Goal: Task Accomplishment & Management: Complete application form

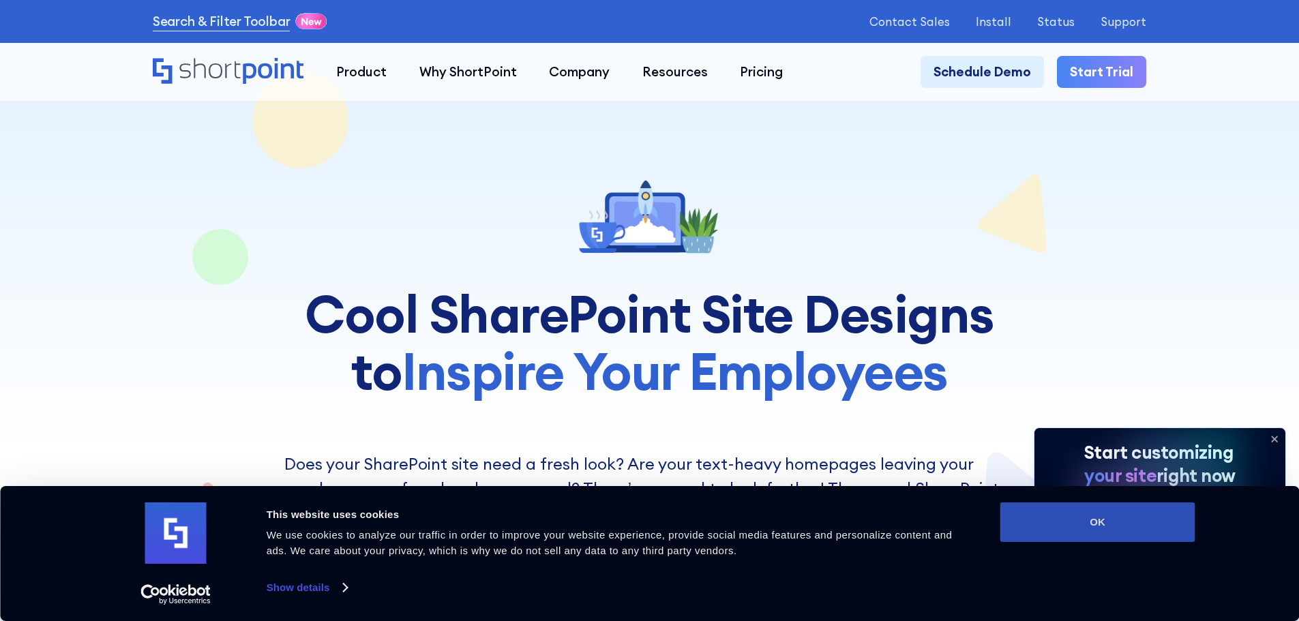
click at [1110, 522] on button "OK" at bounding box center [1098, 523] width 195 height 40
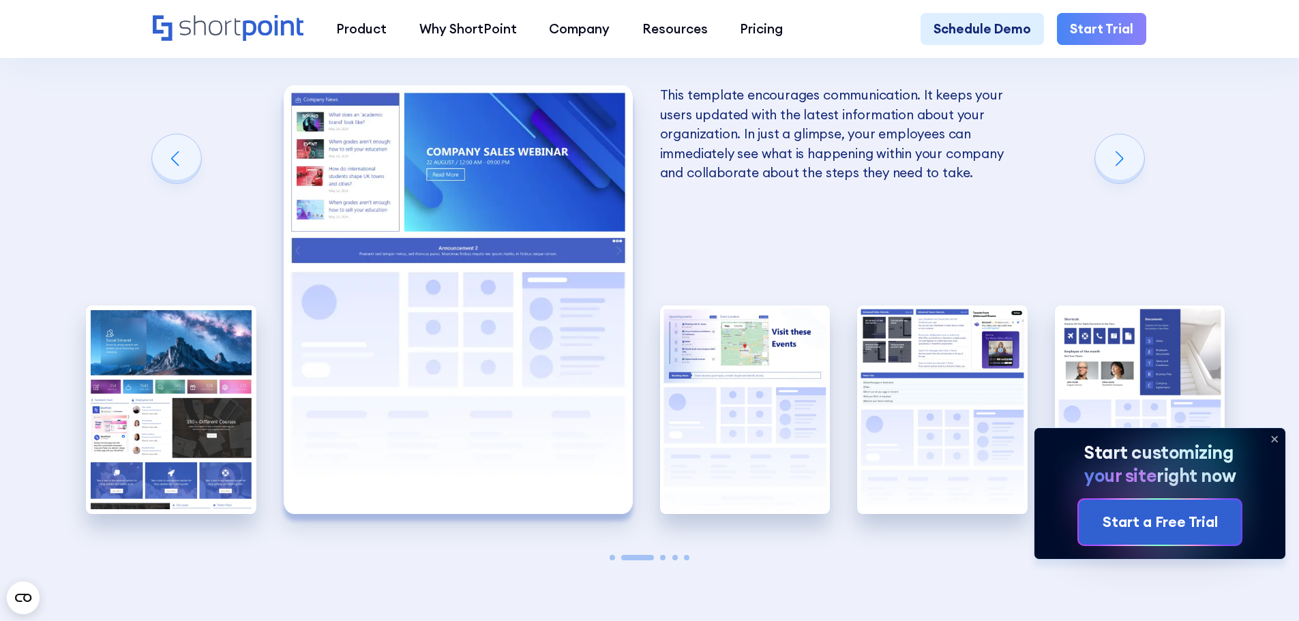
scroll to position [2796, 0]
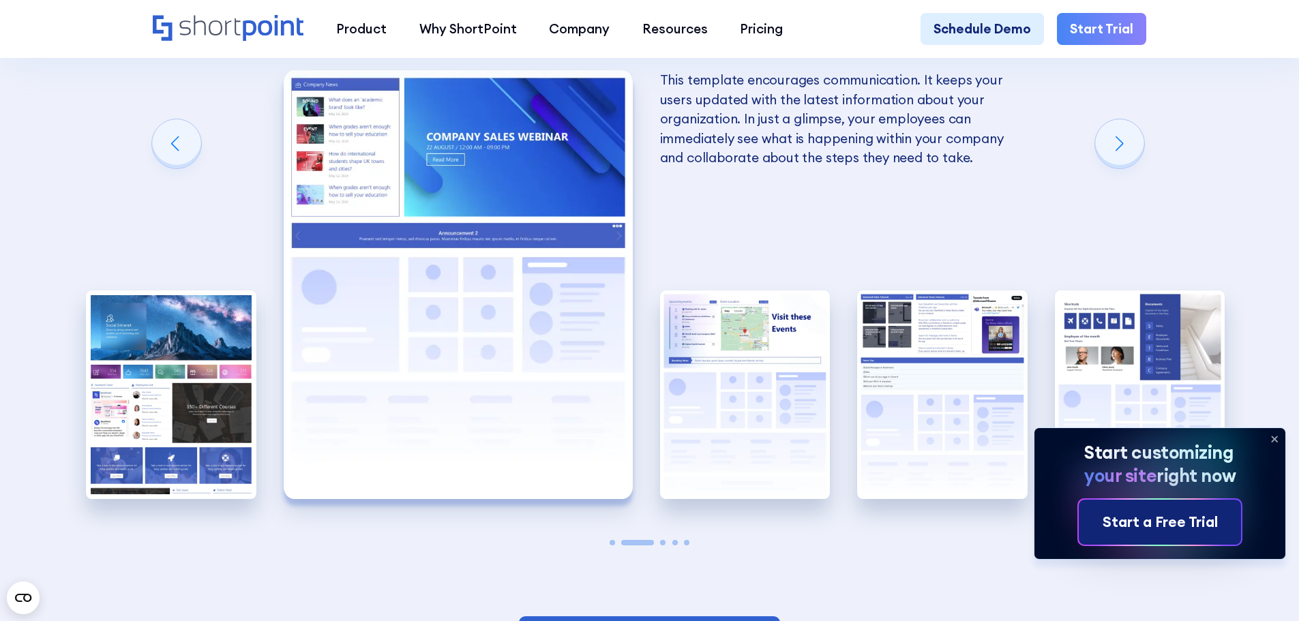
click at [1137, 518] on div "Start a Free Trial" at bounding box center [1160, 523] width 115 height 22
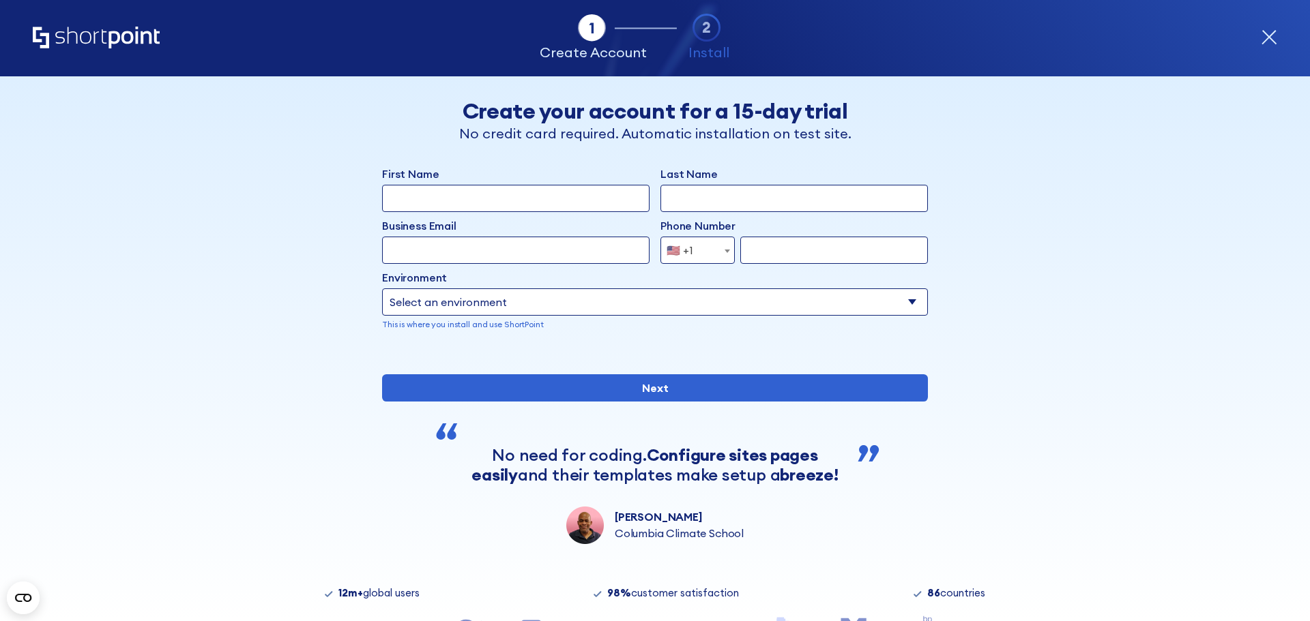
click at [501, 192] on input "First Name" at bounding box center [515, 198] width 267 height 27
type input "s"
type input "Sandra"
type input "Spivey"
type input "sandra.spivey@optum.com"
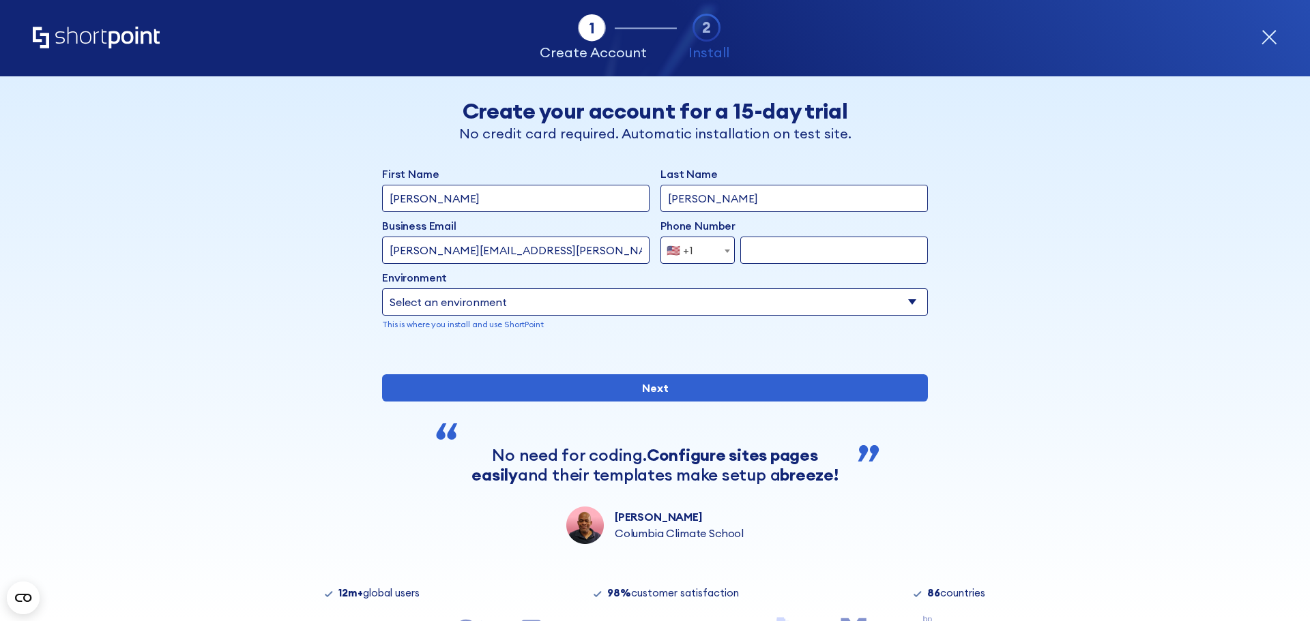
click at [764, 242] on input "form" at bounding box center [834, 250] width 188 height 27
type input "6159131433"
click at [632, 301] on select "Select an environment Microsoft 365 SharePoint Online SharePoint 2019 (On-Premi…" at bounding box center [655, 302] width 546 height 27
select select "SharePoint Online"
click at [382, 289] on select "Select an environment Microsoft 365 SharePoint Online SharePoint 2019 (On-Premi…" at bounding box center [655, 302] width 546 height 27
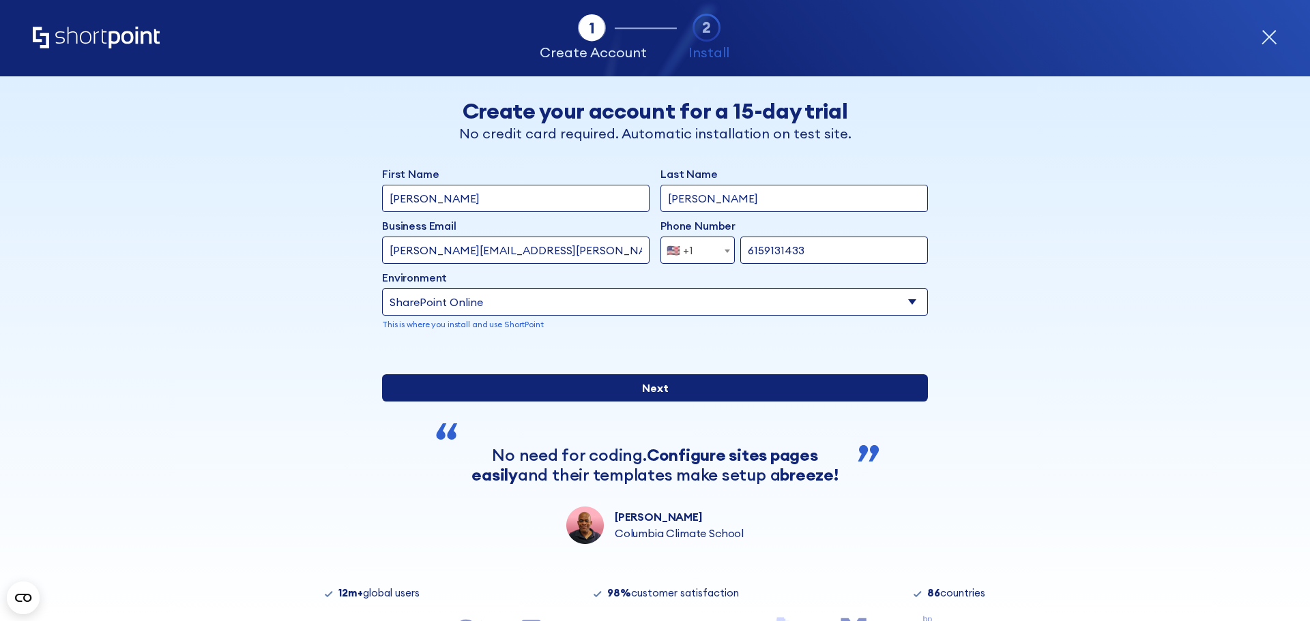
drag, startPoint x: 655, startPoint y: 433, endPoint x: 668, endPoint y: 434, distance: 13.0
click at [655, 402] on input "Next" at bounding box center [655, 387] width 546 height 27
